Goal: Communication & Community: Connect with others

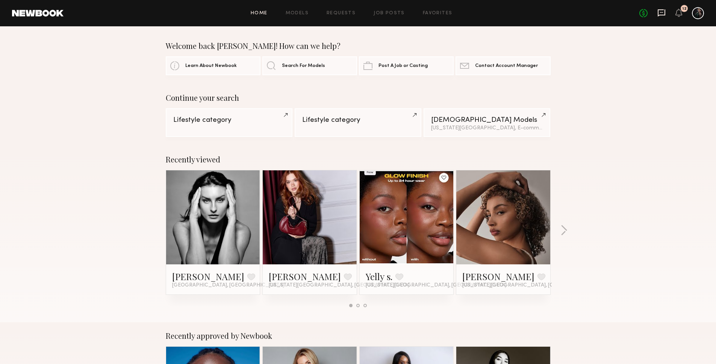
click at [659, 11] on icon at bounding box center [661, 13] width 8 height 8
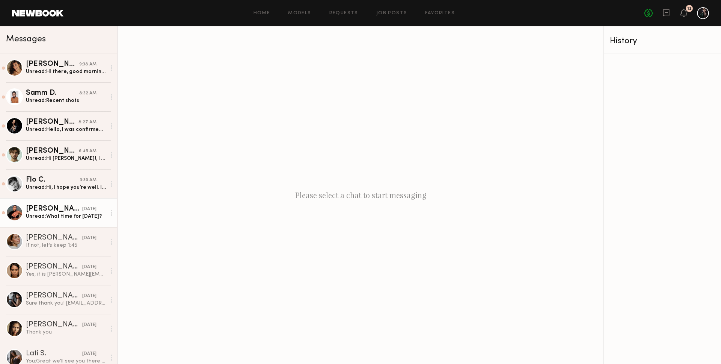
click at [45, 211] on div "Ashley S." at bounding box center [54, 209] width 56 height 8
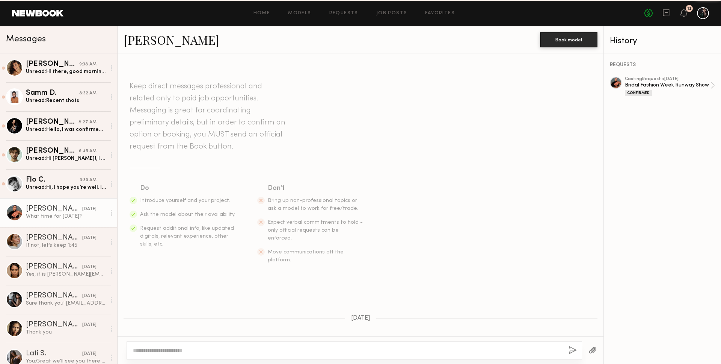
scroll to position [216, 0]
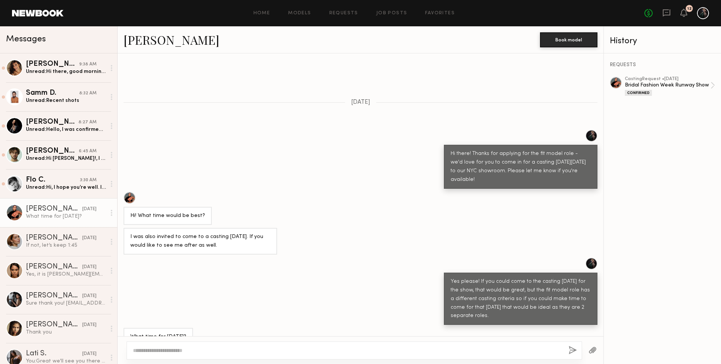
click at [215, 349] on textarea at bounding box center [348, 350] width 430 height 8
type textarea "*"
type textarea "**********"
click at [570, 349] on button "button" at bounding box center [573, 350] width 8 height 9
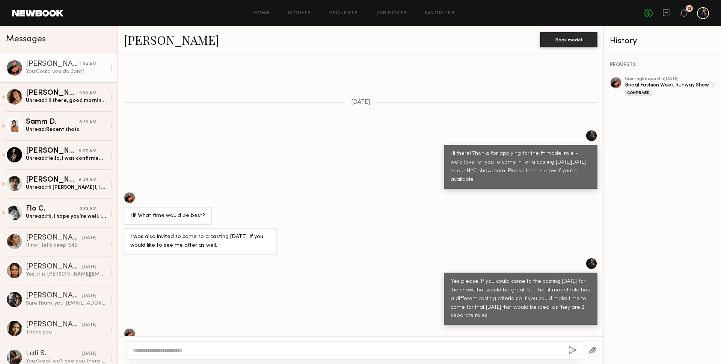
scroll to position [367, 0]
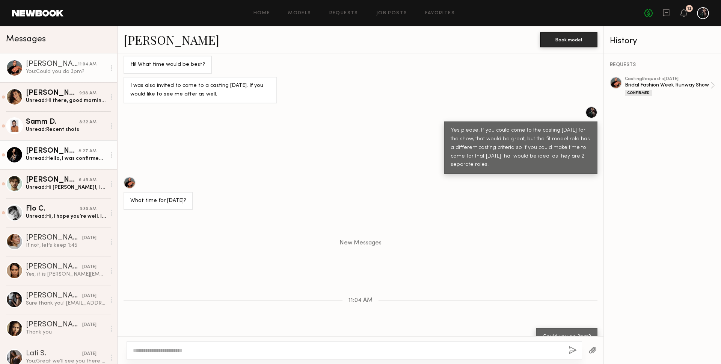
click at [58, 160] on div "Unread: Hello, I was confirmed for another job and am not able to make it to th…" at bounding box center [66, 158] width 80 height 7
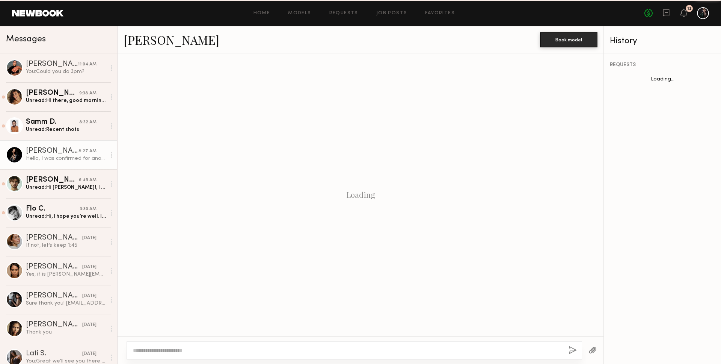
scroll to position [313, 0]
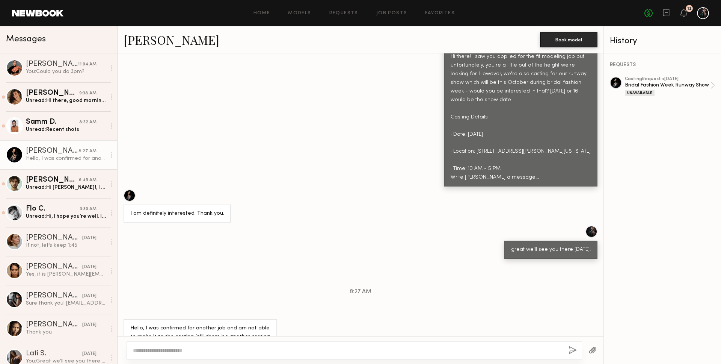
click at [222, 349] on textarea at bounding box center [348, 350] width 430 height 8
click at [200, 351] on textarea at bounding box center [348, 350] width 430 height 8
type textarea "**********"
click at [125, 36] on link "Alexis M." at bounding box center [172, 40] width 96 height 16
click at [47, 128] on div "Unread: Recent shots" at bounding box center [66, 129] width 80 height 7
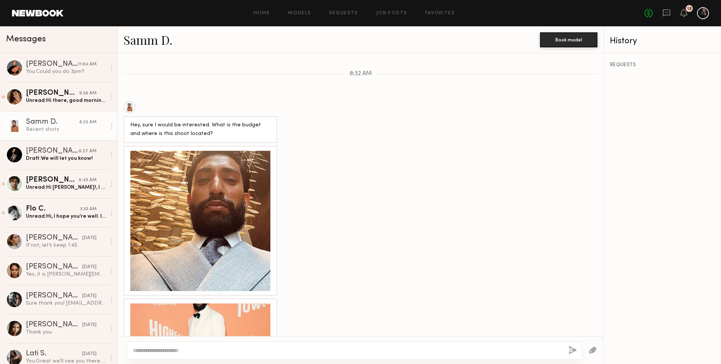
scroll to position [539, 0]
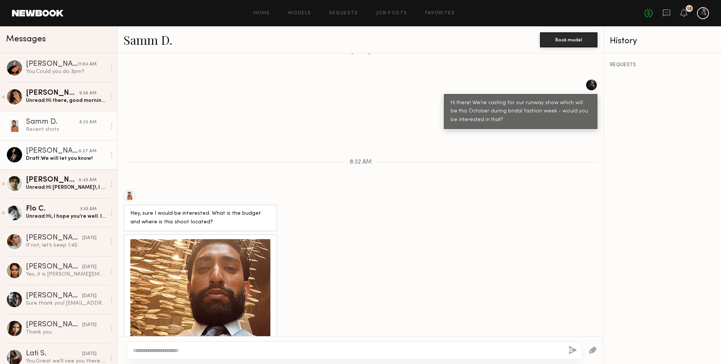
click at [57, 156] on div "Draft: We will let you know!" at bounding box center [66, 158] width 80 height 7
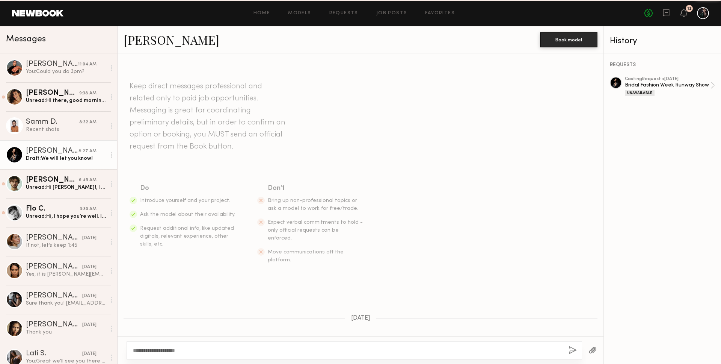
scroll to position [313, 0]
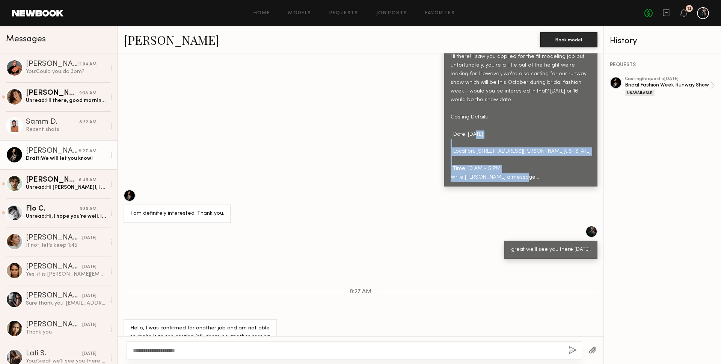
drag, startPoint x: 516, startPoint y: 163, endPoint x: 460, endPoint y: 123, distance: 68.4
click at [460, 123] on div "Hi there! I saw you applied for the fit modeling job but unfortunately, you're …" at bounding box center [521, 117] width 140 height 129
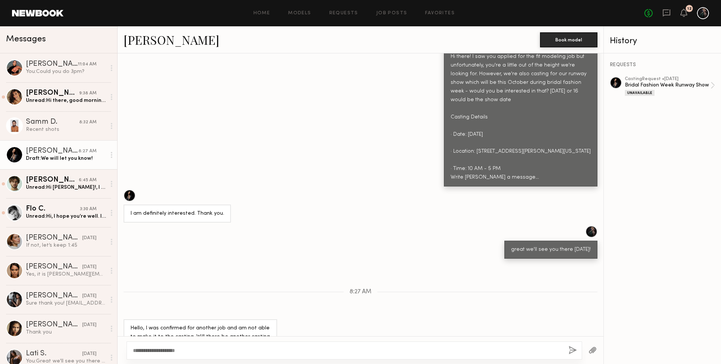
click at [486, 155] on div "Hi there! I saw you applied for the fit modeling job but unfortunately, you're …" at bounding box center [521, 117] width 140 height 129
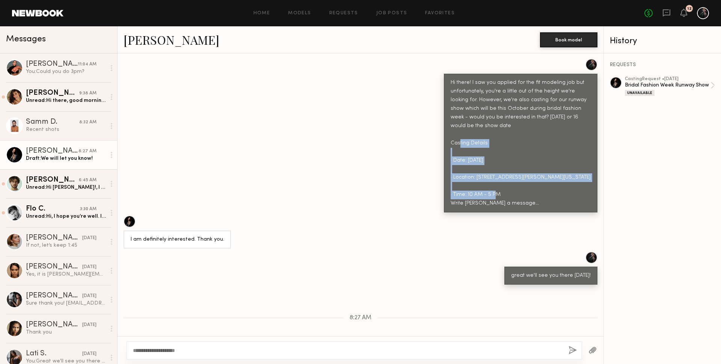
scroll to position [270, 0]
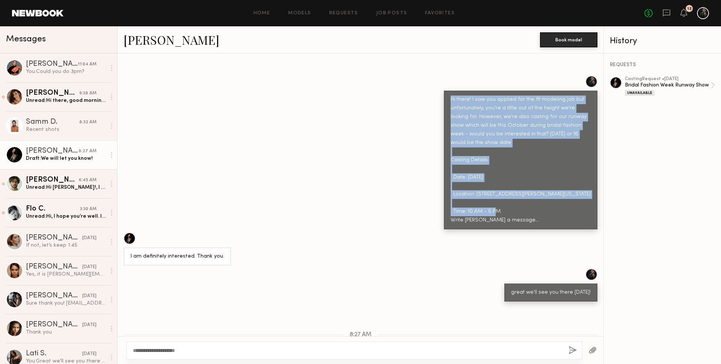
drag, startPoint x: 506, startPoint y: 153, endPoint x: 443, endPoint y: 84, distance: 93.1
click at [444, 91] on div "Hi there! I saw you applied for the fit modeling job but unfortunately, you're …" at bounding box center [521, 160] width 154 height 139
copy div "Hi there! I saw you applied for the fit modeling job but unfortunately, you're …"
click at [42, 119] on div "Samm D." at bounding box center [52, 122] width 53 height 8
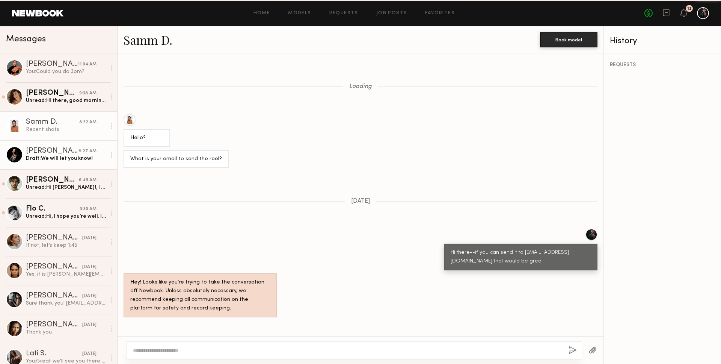
scroll to position [767, 0]
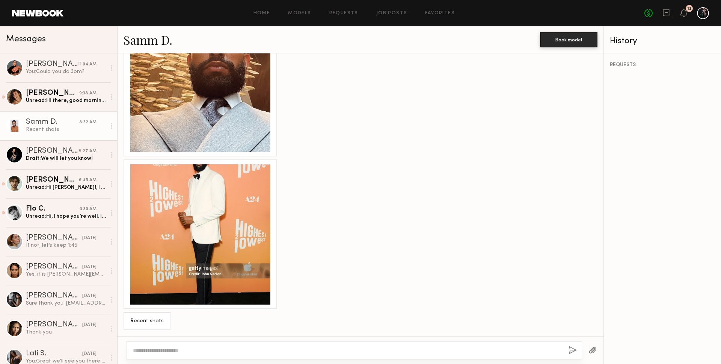
click at [178, 349] on textarea at bounding box center [348, 350] width 430 height 8
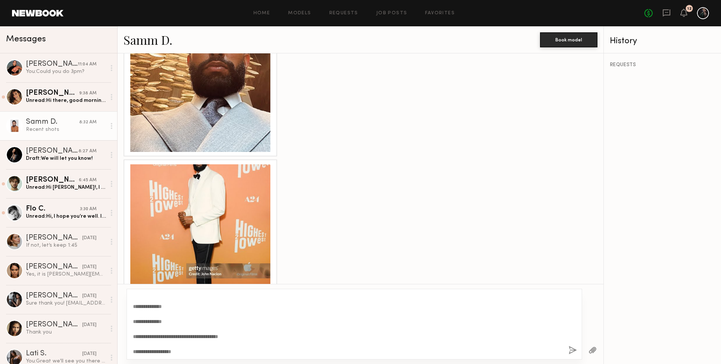
scroll to position [0, 0]
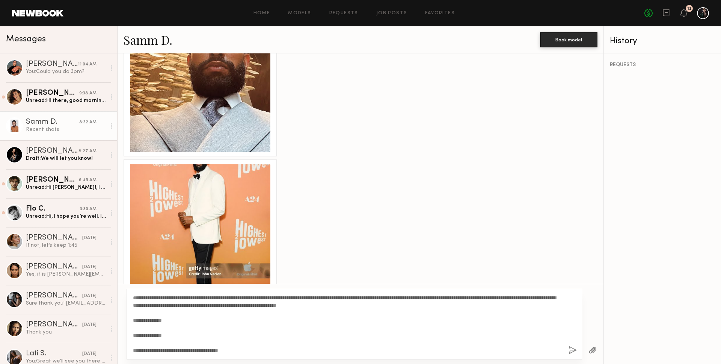
drag, startPoint x: 133, startPoint y: 296, endPoint x: 319, endPoint y: 304, distance: 185.7
click at [319, 304] on textarea "**********" at bounding box center [348, 324] width 430 height 60
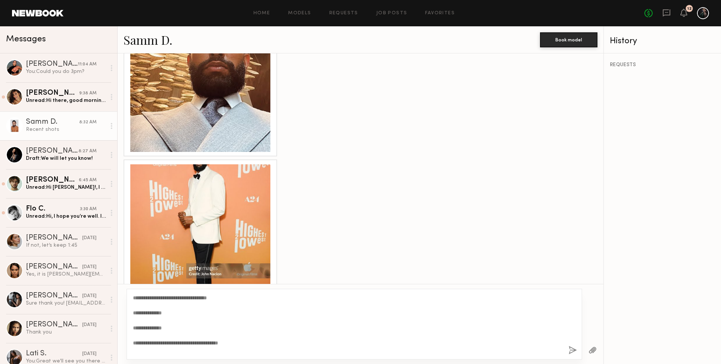
click at [263, 300] on textarea "**********" at bounding box center [348, 324] width 430 height 60
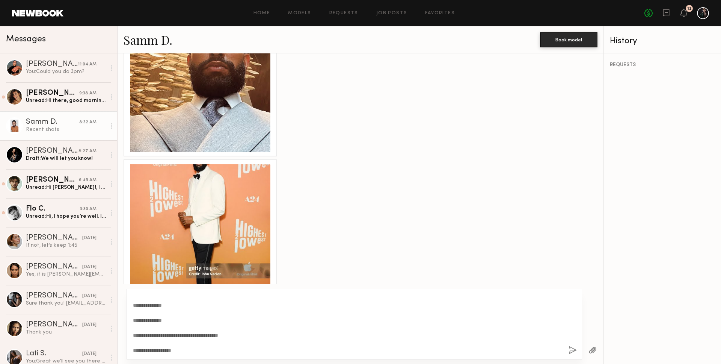
type textarea "**********"
click at [573, 348] on button "button" at bounding box center [573, 350] width 8 height 9
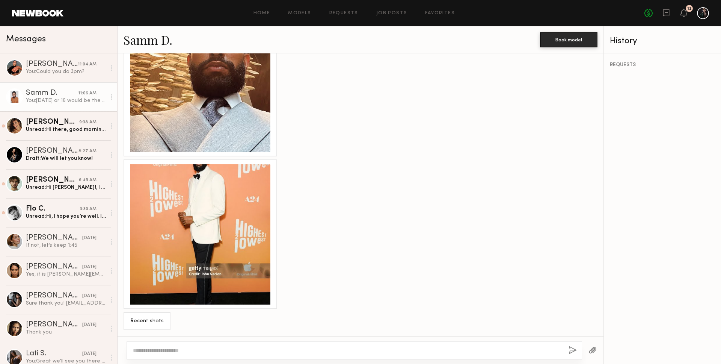
scroll to position [0, 0]
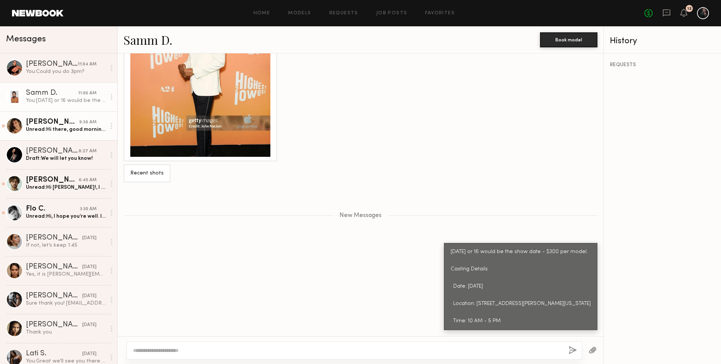
click at [45, 126] on div "Unread: Hi there, good morning! I got a last minute job and I’m not sure if I’m…" at bounding box center [66, 129] width 80 height 7
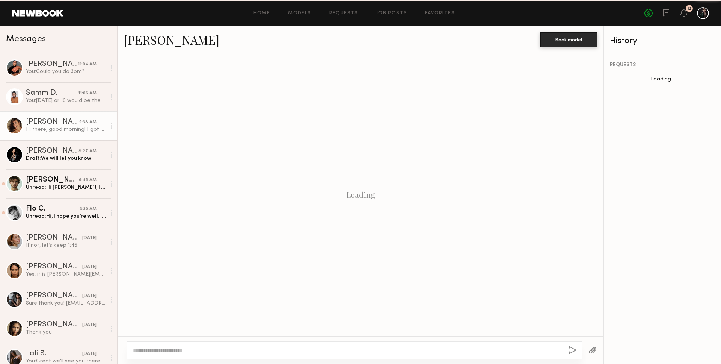
scroll to position [59, 0]
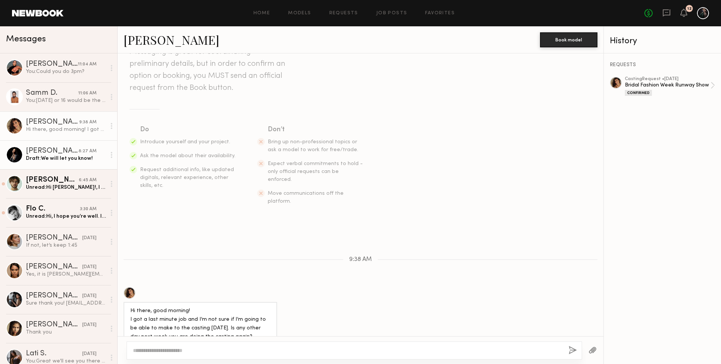
click at [55, 156] on div "Draft: We will let you know!" at bounding box center [66, 158] width 80 height 7
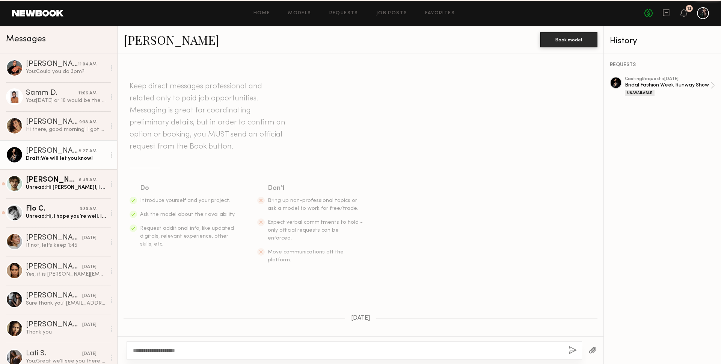
scroll to position [313, 0]
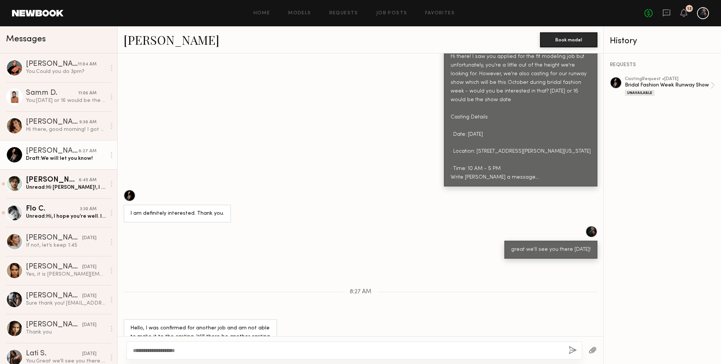
drag, startPoint x: 192, startPoint y: 350, endPoint x: 117, endPoint y: 342, distance: 75.6
click at [118, 342] on div "**********" at bounding box center [361, 350] width 486 height 28
click at [578, 352] on div "**********" at bounding box center [355, 350] width 456 height 18
click at [571, 351] on button "button" at bounding box center [573, 350] width 8 height 9
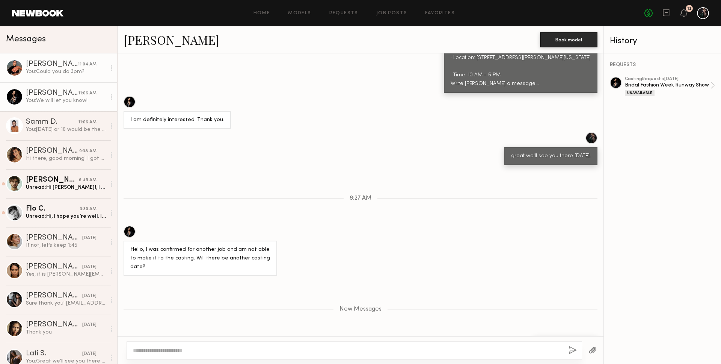
click at [34, 63] on div "Ashley S." at bounding box center [52, 64] width 52 height 8
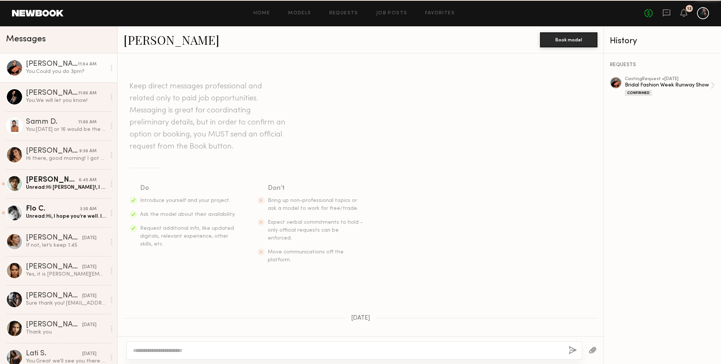
scroll to position [309, 0]
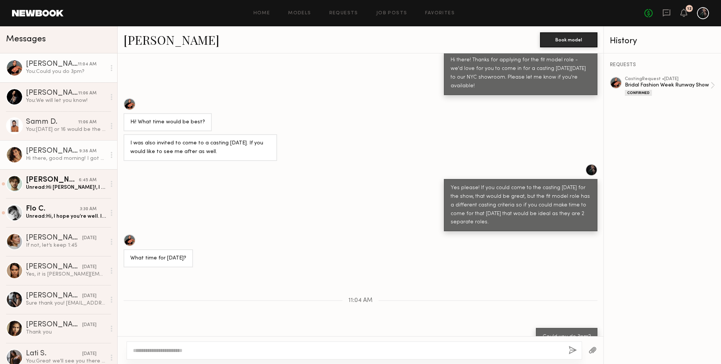
click at [53, 158] on div "Hi there, good morning! I got a last minute job and I’m not sure if I’m going t…" at bounding box center [66, 158] width 80 height 7
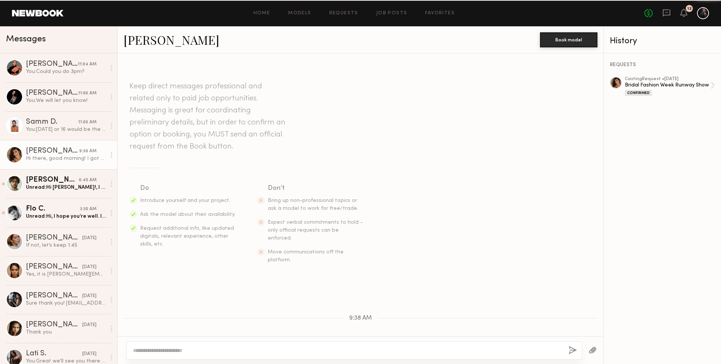
scroll to position [59, 0]
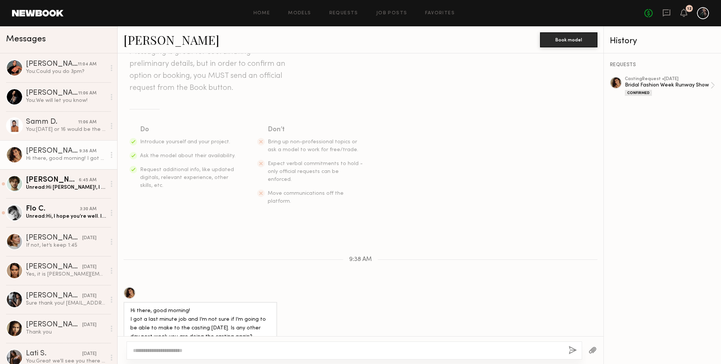
click at [178, 348] on textarea at bounding box center [348, 350] width 430 height 8
type textarea "**********"
click at [572, 348] on button "button" at bounding box center [573, 350] width 8 height 9
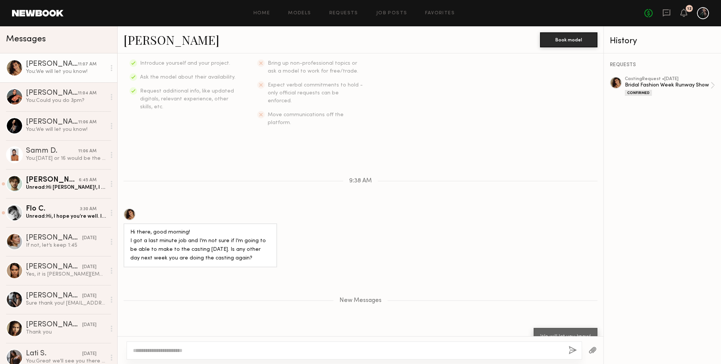
click at [153, 38] on link "Camila S." at bounding box center [172, 40] width 96 height 16
click at [41, 215] on div "Unread: Hi, I hope you’re well. I will actually be in NYC from the 27th until S…" at bounding box center [66, 216] width 80 height 7
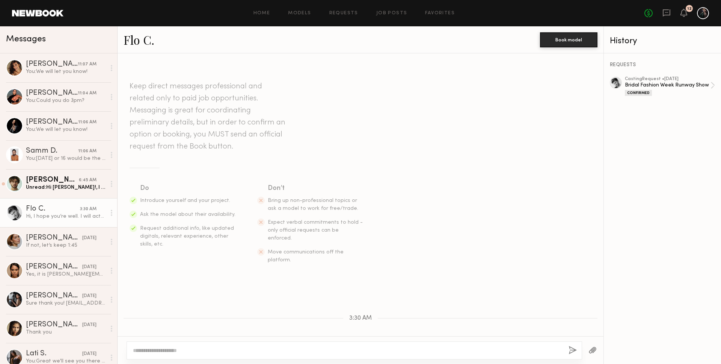
click at [138, 38] on link "Flo C." at bounding box center [139, 40] width 31 height 16
click at [74, 187] on div "Unread: Hi harleen!, I just send to you by email!" at bounding box center [66, 187] width 80 height 7
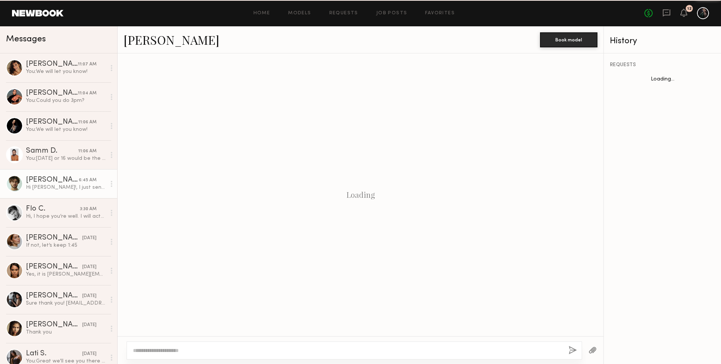
scroll to position [351, 0]
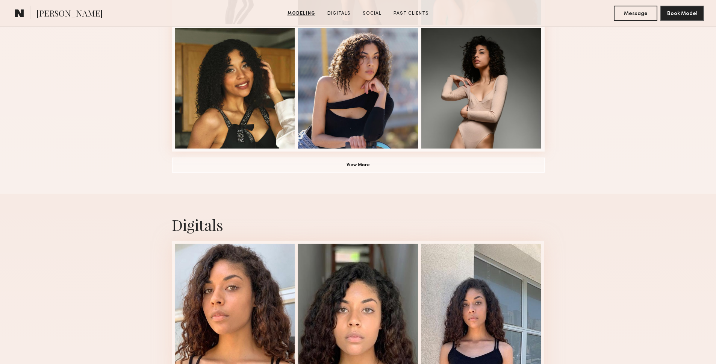
scroll to position [734, 0]
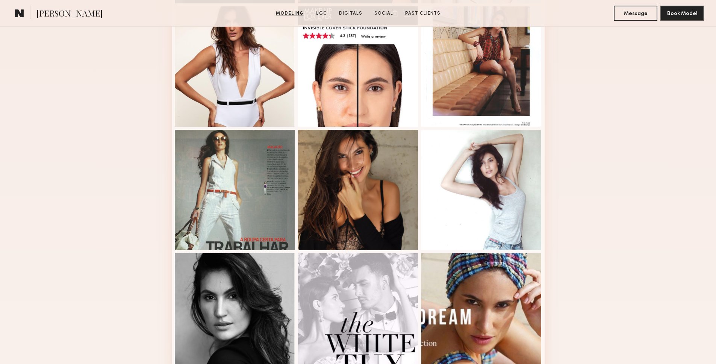
scroll to position [370, 0]
